Goal: Task Accomplishment & Management: Complete application form

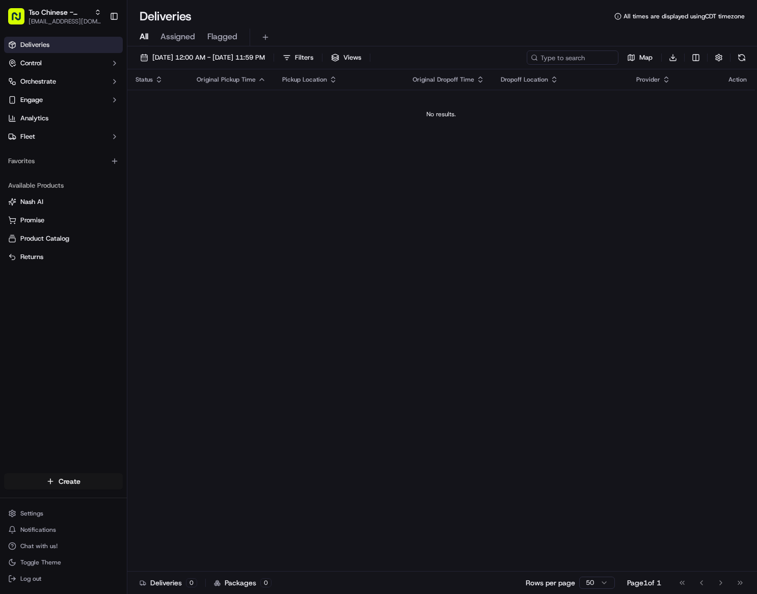
click at [77, 472] on html "Tso Chinese - Catering [EMAIL_ADDRESS][DOMAIN_NAME] Toggle Sidebar Deliveries C…" at bounding box center [378, 297] width 757 height 594
click at [172, 497] on link "Delivery" at bounding box center [184, 500] width 114 height 18
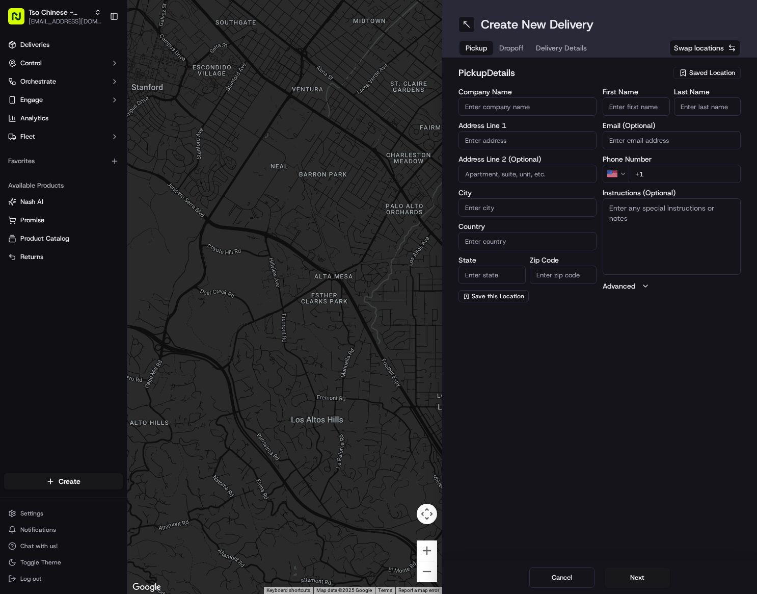
click at [689, 78] on div "Saved Location" at bounding box center [707, 73] width 67 height 12
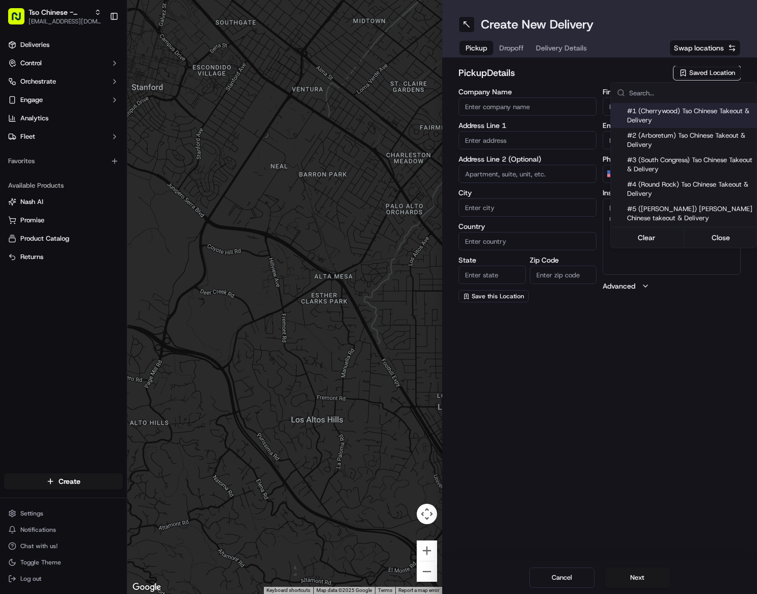
click at [680, 120] on span "#1 (Cherrywood) Tso Chinese Takeout & Delivery" at bounding box center [689, 115] width 125 height 18
type input "#1 (Cherrywood) Tso Chinese Takeout & Delivery"
type input "[STREET_ADDRESS]"
type input "Ste E-5"
type input "Austin"
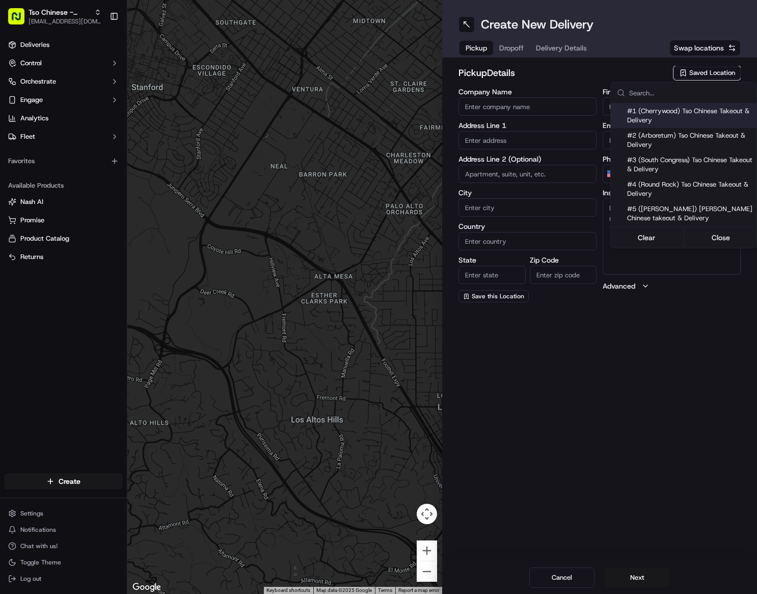
type input "US"
type input "[GEOGRAPHIC_DATA]"
type input "78722"
type input "[PHONE_NUMBER]"
type textarea "Please make sure you're given an invoice for customers and catering labels when…"
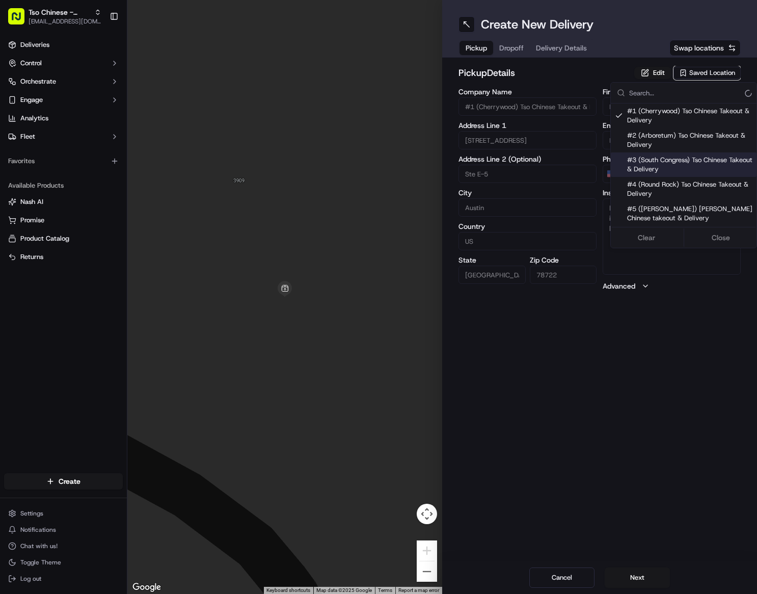
click at [595, 311] on html "Tso Chinese - Catering [EMAIL_ADDRESS][DOMAIN_NAME] Toggle Sidebar Deliveries C…" at bounding box center [378, 297] width 757 height 594
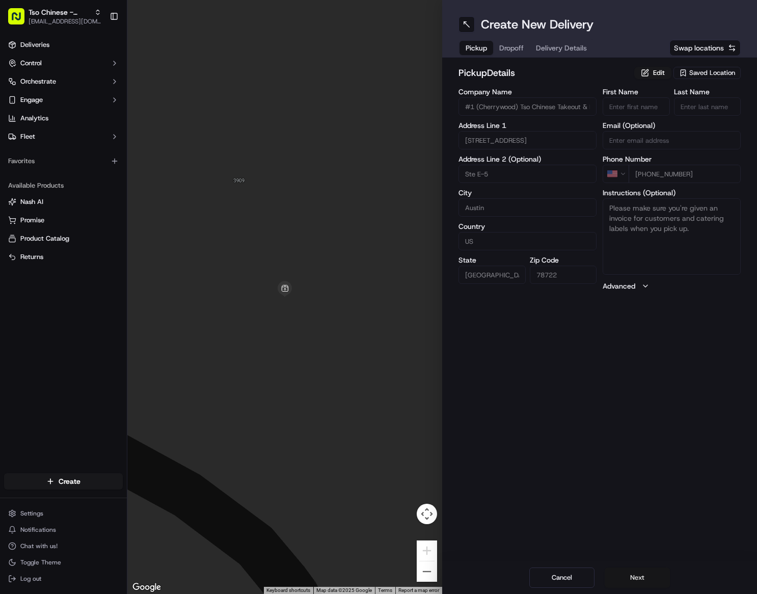
click at [633, 575] on button "Next" at bounding box center [637, 577] width 65 height 20
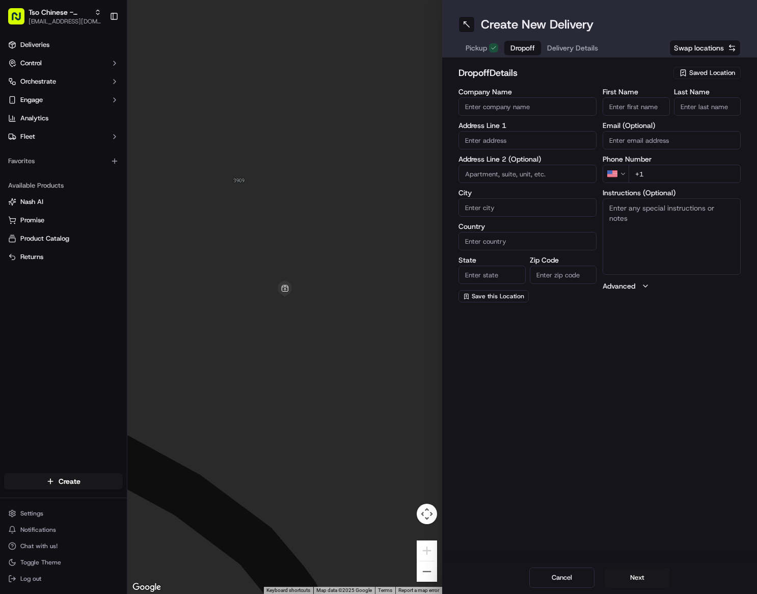
click at [555, 108] on input "Company Name" at bounding box center [528, 106] width 138 height 18
type input "[GEOGRAPHIC_DATA][US_STATE]"
click at [616, 101] on input "First Name" at bounding box center [636, 106] width 67 height 18
type input "LX"
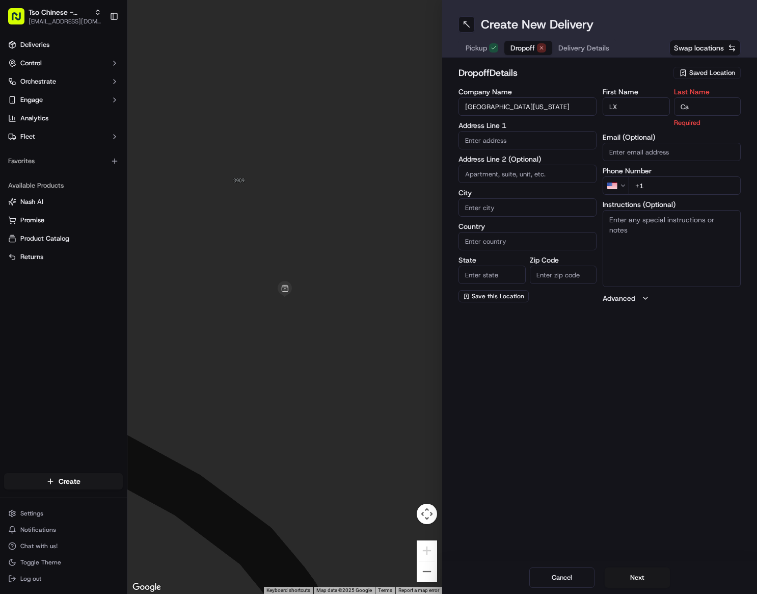
type input "C"
type input "[PERSON_NAME]"
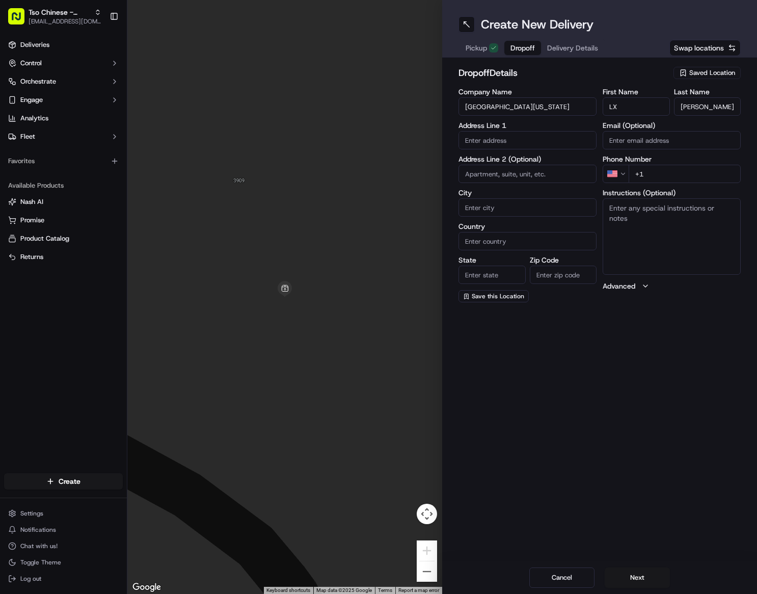
click at [497, 141] on input "text" at bounding box center [528, 140] width 138 height 18
paste input "[STREET_ADDRESS][GEOGRAPHIC_DATA][PERSON_NAME][PERSON_NAME]/ LBJ School of Publ…"
type input "[STREET_ADDRESS][GEOGRAPHIC_DATA][PERSON_NAME][PERSON_NAME]/ LBJ School of Publ…"
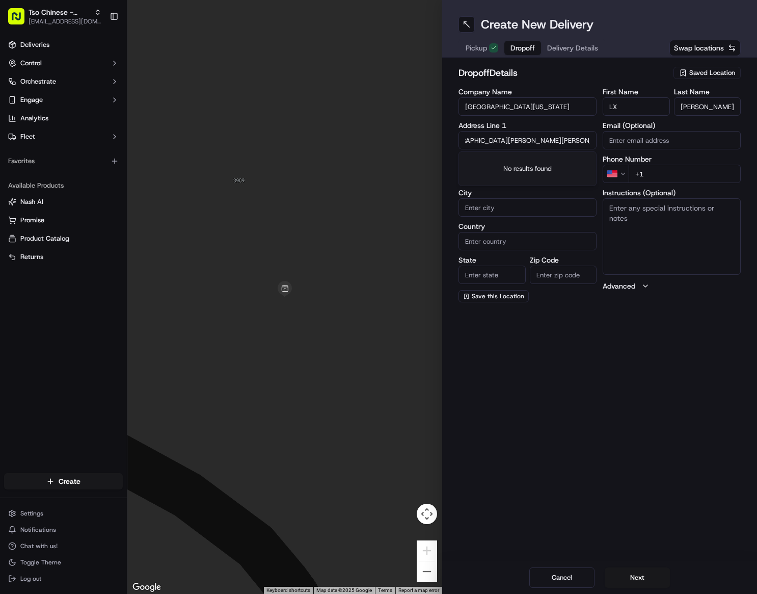
scroll to position [0, 0]
click at [689, 357] on div "Create New Delivery Pickup Dropoff Delivery Details Swap locations dropoff Deta…" at bounding box center [599, 297] width 315 height 594
click at [539, 208] on input "City" at bounding box center [528, 207] width 138 height 18
type input "Austin"
type input "[GEOGRAPHIC_DATA]"
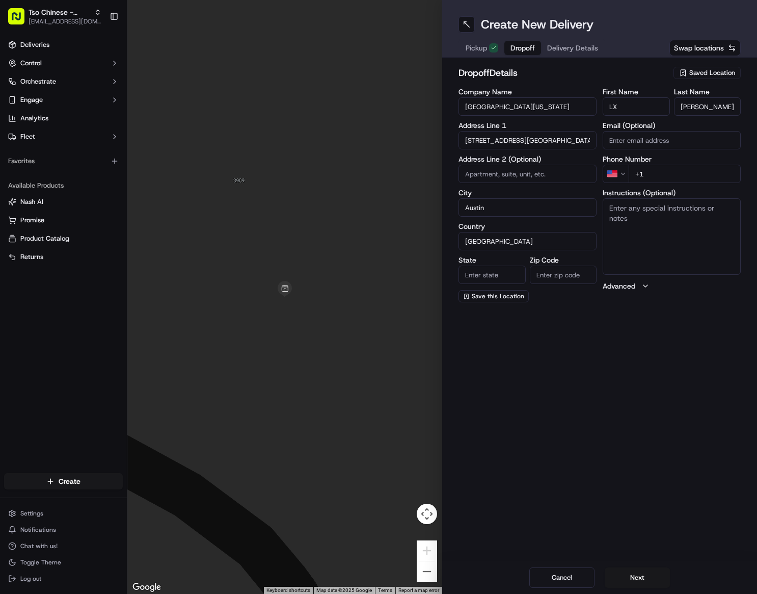
click at [494, 272] on input "State" at bounding box center [492, 274] width 67 height 18
type input "[GEOGRAPHIC_DATA]"
click at [551, 283] on input "Zip Code" at bounding box center [563, 274] width 67 height 18
type input "78712"
click at [668, 309] on div "dropoff Details Saved Location Company Name [GEOGRAPHIC_DATA][US_STATE] Address…" at bounding box center [599, 184] width 315 height 253
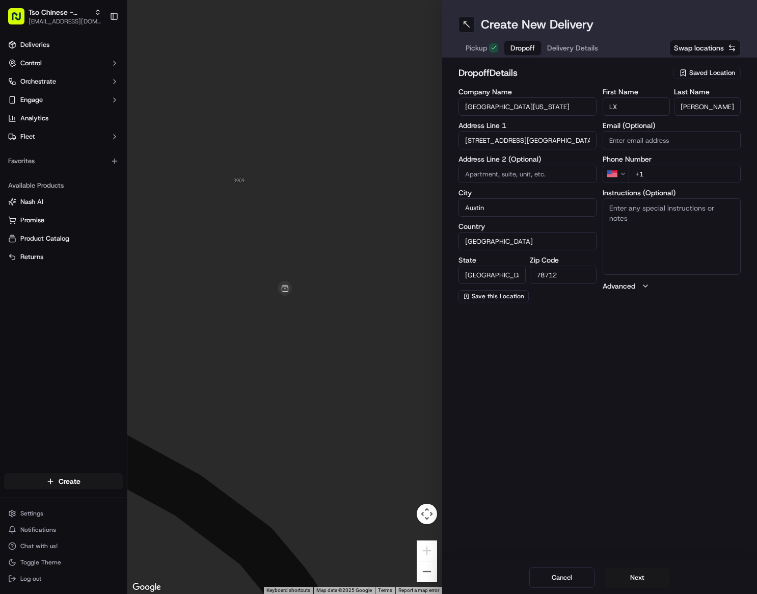
click at [666, 207] on textarea "Instructions (Optional)" at bounding box center [672, 236] width 138 height 76
paste textarea "866.ATG.[GEOGRAPHIC_DATA] TO GO [EMAIL_ADDRESS][DOMAIN_NAME] ATG Order ID: 1832…"
type textarea "866.ATG.[GEOGRAPHIC_DATA] TO GO [EMAIL_ADDRESS][DOMAIN_NAME] ATG Order ID: 1832…"
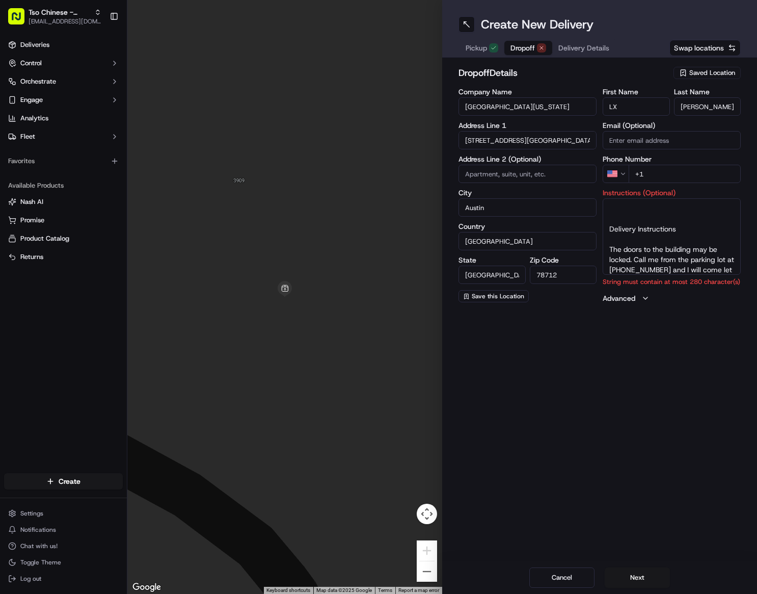
scroll to position [300, 0]
click at [626, 220] on textarea "866.ATG.[GEOGRAPHIC_DATA] TO GO [EMAIL_ADDRESS][DOMAIN_NAME] ATG Order ID: 1832…" at bounding box center [672, 236] width 138 height 76
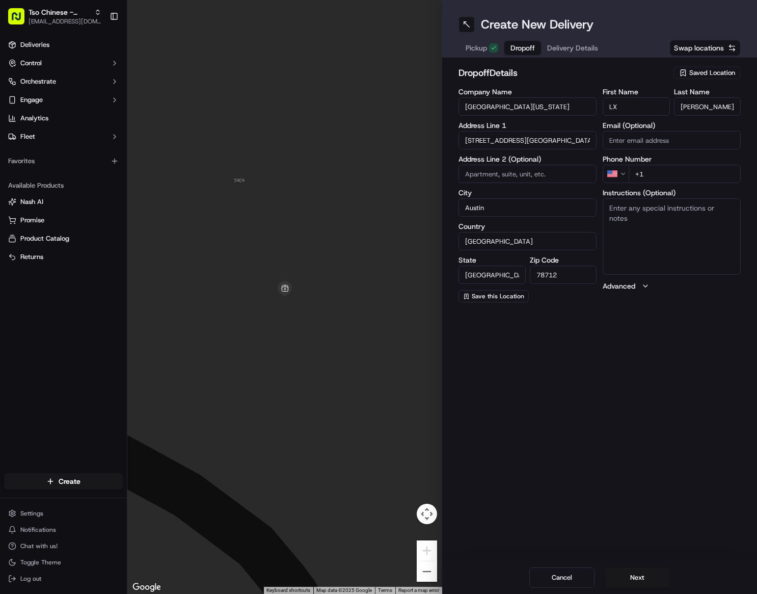
paste textarea "The doors to the building may be locked. Call me from the parking lot at [PHONE…"
type textarea "The doors to the building may be locked. Call me from the parking lot at [PHONE…"
click at [679, 173] on input "+1" at bounding box center [685, 174] width 112 height 18
paste input "[PHONE_NUMBER]"
type input "[PHONE_NUMBER]"
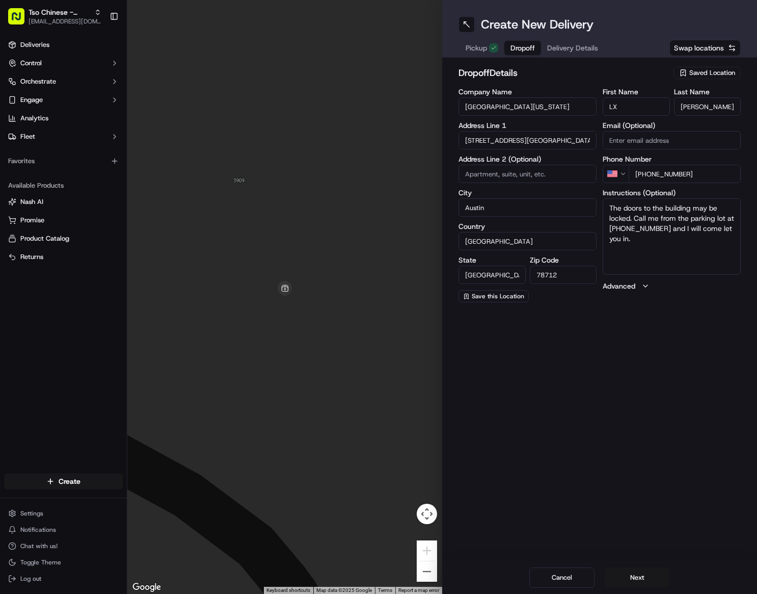
click at [541, 173] on input at bounding box center [528, 174] width 138 height 18
type input "Basement"
click at [607, 358] on div "Create New Delivery Pickup Dropoff Delivery Details Swap locations dropoff Deta…" at bounding box center [599, 297] width 315 height 594
click at [652, 140] on input "Email (Optional)" at bounding box center [672, 140] width 138 height 18
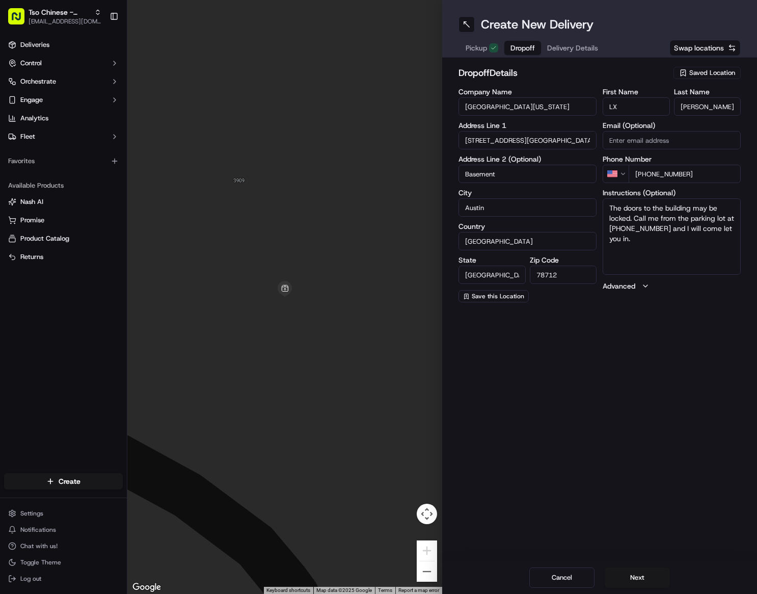
paste input "[EMAIL_ADDRESS][DOMAIN_NAME]"
type input "[EMAIL_ADDRESS][DOMAIN_NAME]"
click at [667, 330] on div "Create New Delivery Pickup Dropoff Delivery Details Swap locations dropoff Deta…" at bounding box center [599, 297] width 315 height 594
click at [647, 573] on button "Next" at bounding box center [637, 577] width 65 height 20
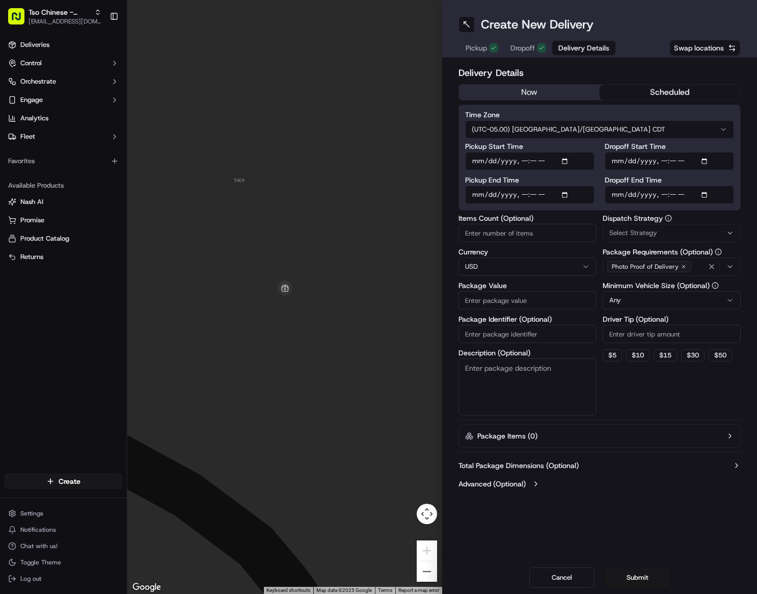
click at [632, 86] on button "scheduled" at bounding box center [670, 92] width 141 height 15
click at [566, 162] on input "Pickup Start Time" at bounding box center [529, 161] width 129 height 18
type input "[DATE]T09:45"
click at [540, 160] on input "Pickup Start Time" at bounding box center [529, 161] width 129 height 18
click at [529, 160] on input "Pickup Start Time" at bounding box center [529, 161] width 129 height 18
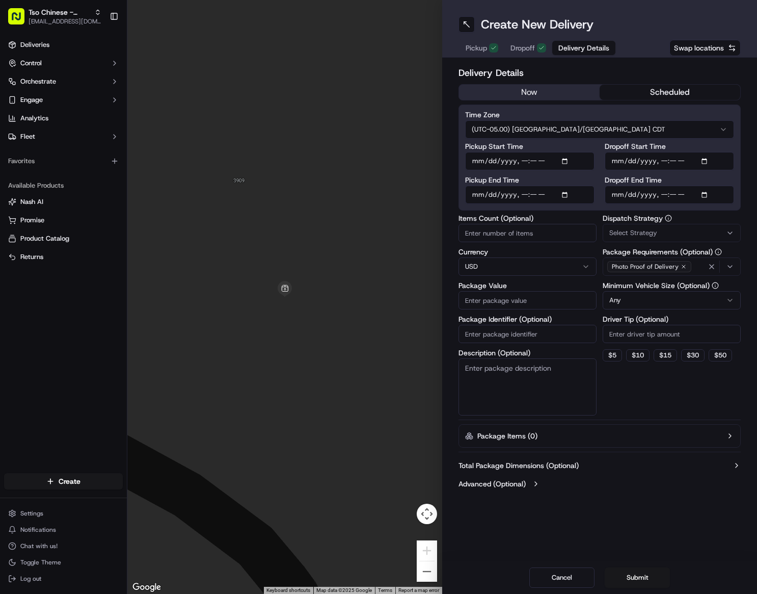
click at [531, 162] on input "Pickup Start Time" at bounding box center [529, 161] width 129 height 18
click at [527, 163] on input "Pickup Start Time" at bounding box center [529, 161] width 129 height 18
type input "[DATE]T16:00"
click at [710, 194] on input "Dropoff End Time" at bounding box center [669, 194] width 129 height 18
type input "[DATE]T09:45"
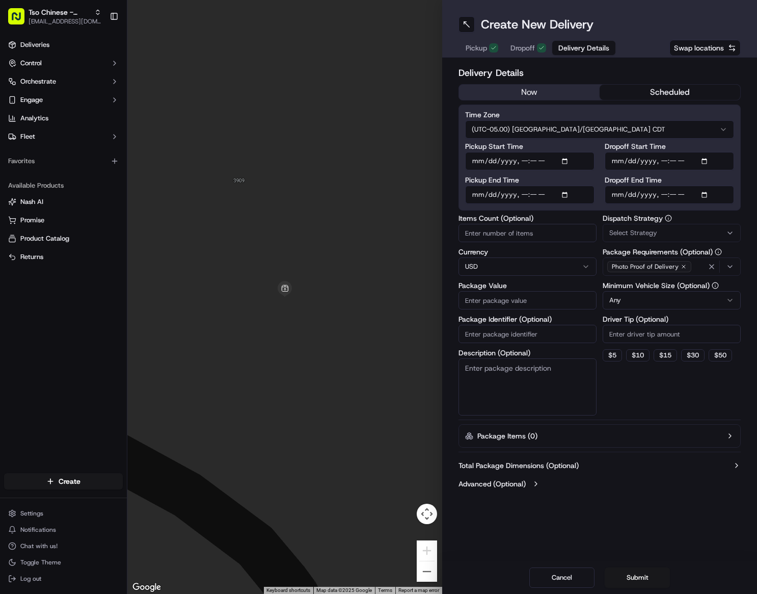
click at [665, 196] on input "Dropoff End Time" at bounding box center [669, 194] width 129 height 18
click at [672, 197] on input "Dropoff End Time" at bounding box center [669, 194] width 129 height 18
click at [665, 197] on input "Dropoff End Time" at bounding box center [669, 194] width 129 height 18
type input "[DATE]T16:15"
click at [616, 476] on div "Total Package Dimensions (Optional) Advanced (Optional)" at bounding box center [600, 474] width 282 height 37
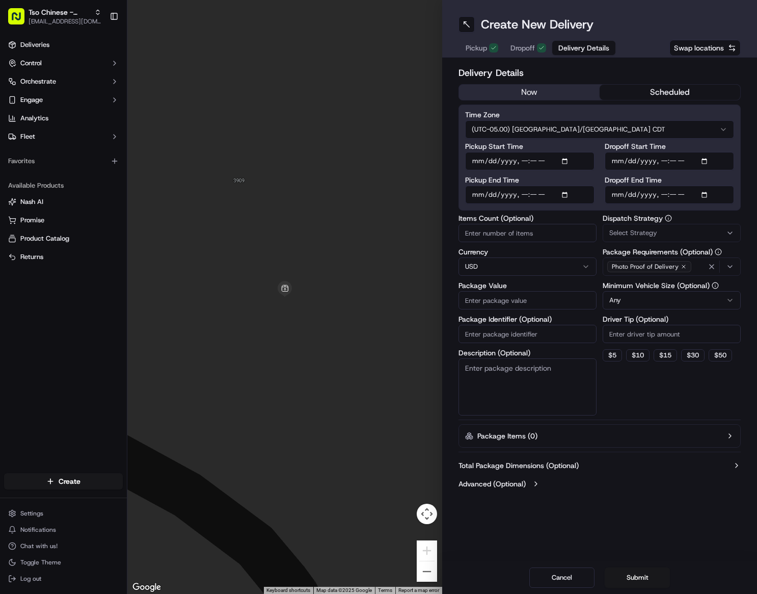
click at [629, 497] on div "Delivery Details now scheduled Time Zone (UTC-05.00) [GEOGRAPHIC_DATA]/[GEOGRAP…" at bounding box center [599, 279] width 315 height 443
click at [522, 298] on input "Package Value" at bounding box center [528, 300] width 138 height 18
type input "353.00"
click at [530, 337] on input "Package Identifier (Optional)" at bounding box center [528, 334] width 138 height 18
paste input "18323213"
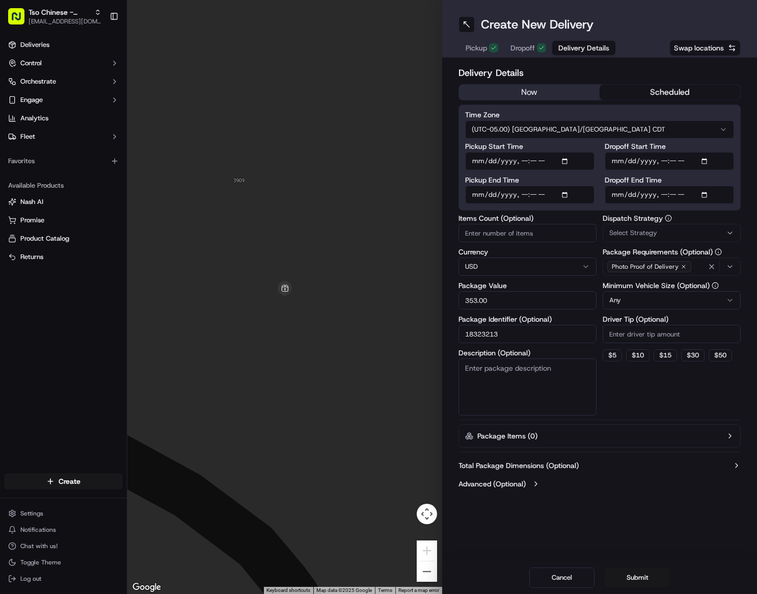
type input "18323213"
click at [654, 236] on span "Select Strategy" at bounding box center [633, 232] width 48 height 9
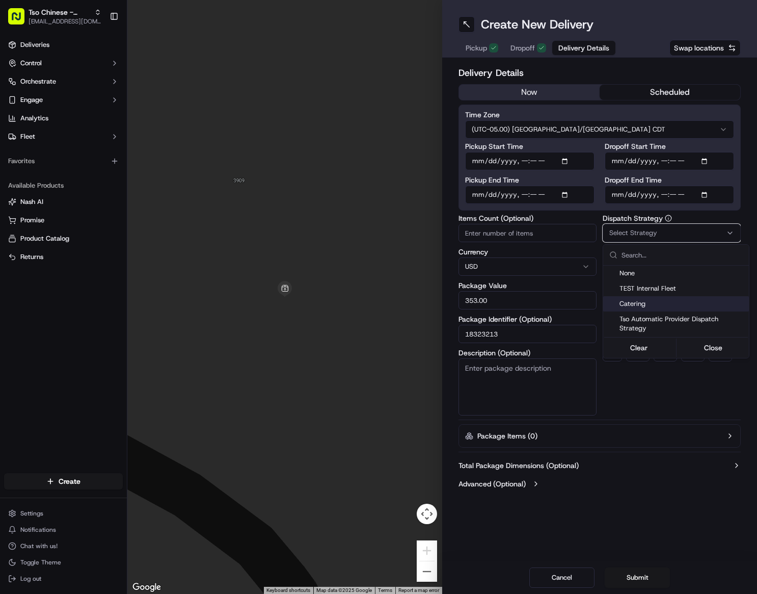
click at [645, 303] on span "Catering" at bounding box center [682, 303] width 125 height 9
click at [645, 394] on html "Tso Chinese - Catering [EMAIL_ADDRESS][DOMAIN_NAME] Toggle Sidebar Deliveries C…" at bounding box center [378, 297] width 757 height 594
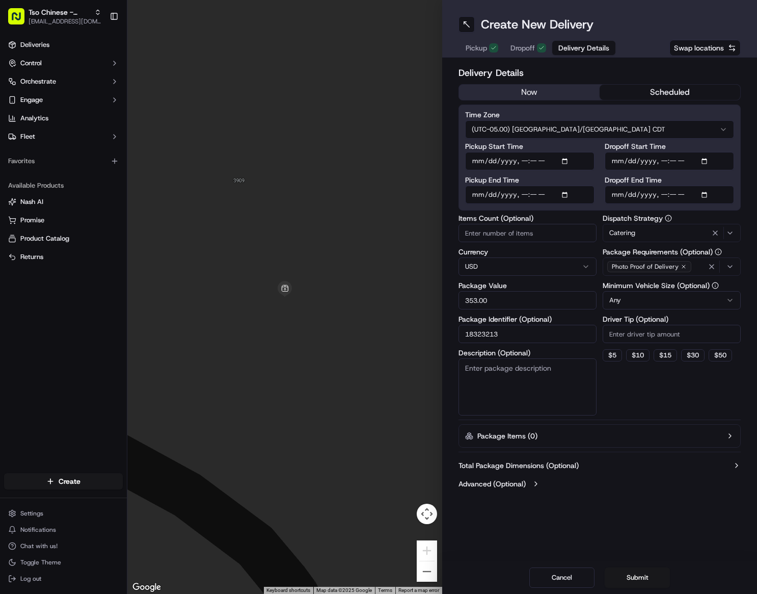
click at [652, 297] on html "Tso Chinese - Catering [EMAIL_ADDRESS][DOMAIN_NAME] Toggle Sidebar Deliveries C…" at bounding box center [378, 297] width 757 height 594
click at [654, 376] on div "Dispatch Strategy Catering Package Requirements (Optional) Photo Proof of Deliv…" at bounding box center [672, 314] width 138 height 201
click at [534, 373] on textarea "Description (Optional)" at bounding box center [528, 386] width 138 height 57
paste textarea "The doors to the building may be locked. Call me from the parking lot at [PHONE…"
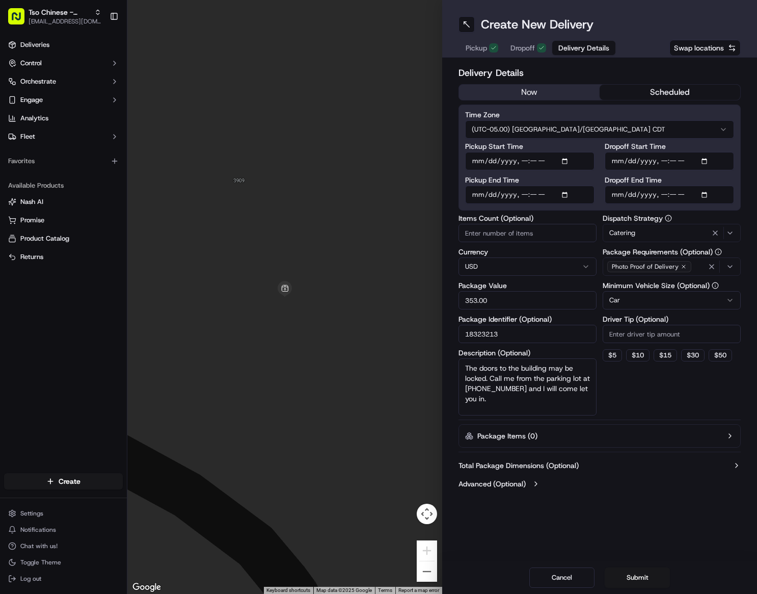
type textarea "The doors to the building may be locked. Call me from the parking lot at [PHONE…"
click at [675, 392] on div "Dispatch Strategy Catering Package Requirements (Optional) Photo Proof of Deliv…" at bounding box center [672, 314] width 138 height 201
click at [631, 583] on button "Submit" at bounding box center [637, 577] width 65 height 20
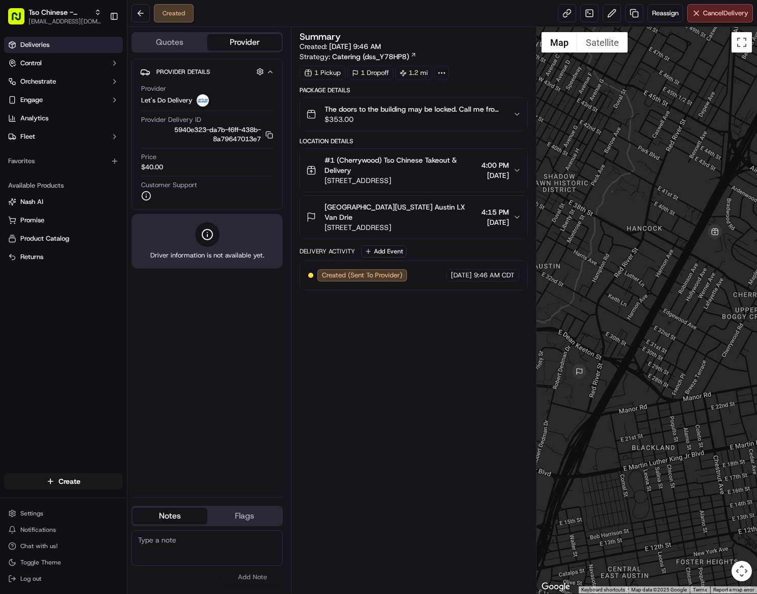
click at [48, 46] on span "Deliveries" at bounding box center [34, 44] width 29 height 9
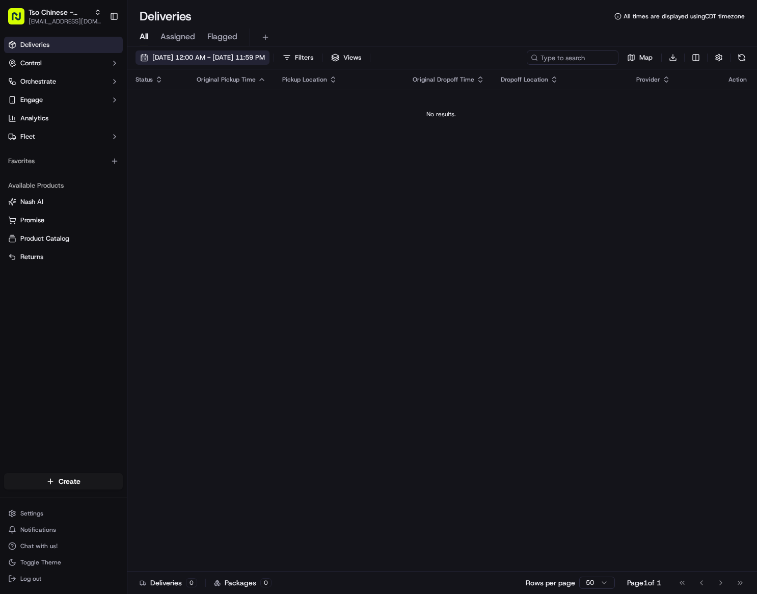
click at [210, 57] on span "[DATE] 12:00 AM - [DATE] 11:59 PM" at bounding box center [208, 57] width 113 height 9
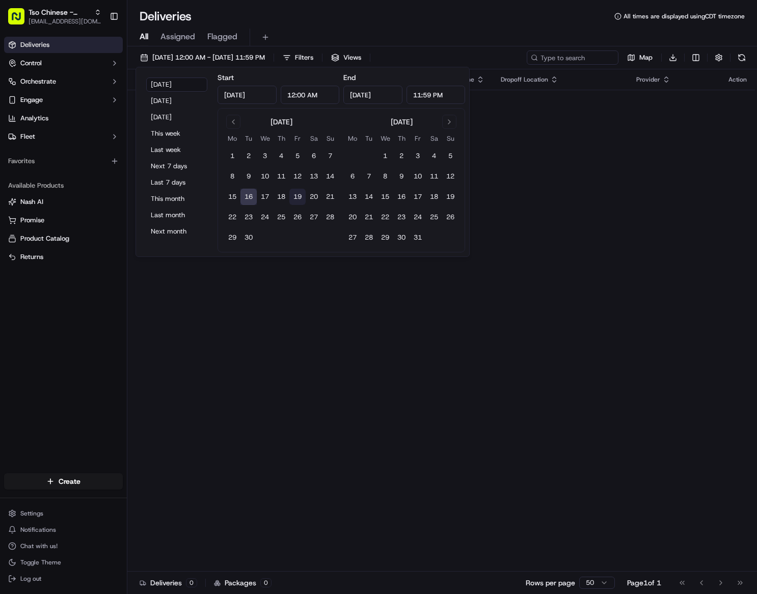
click at [293, 198] on button "19" at bounding box center [297, 197] width 16 height 16
type input "[DATE]"
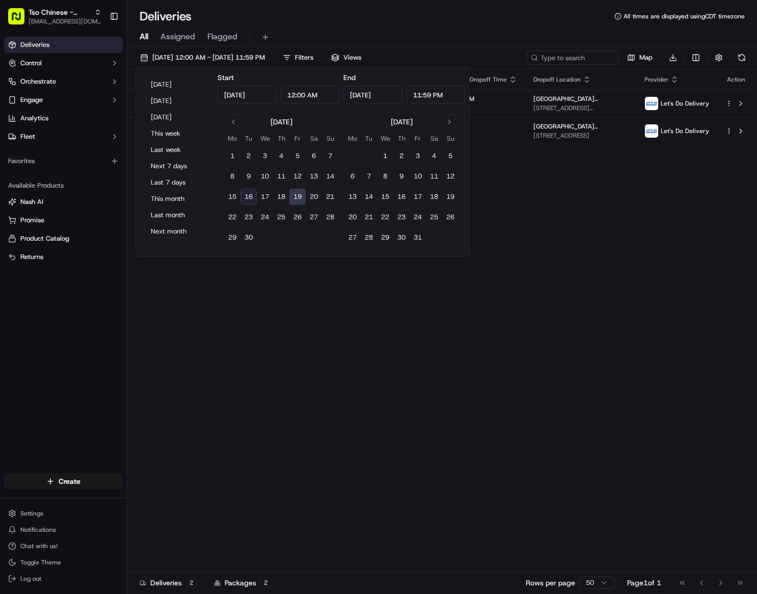
click at [426, 323] on div "Status Original Pickup Time Pickup Location Original Dropoff Time Dropoff Locat…" at bounding box center [441, 320] width 628 height 502
